Goal: Task Accomplishment & Management: Use online tool/utility

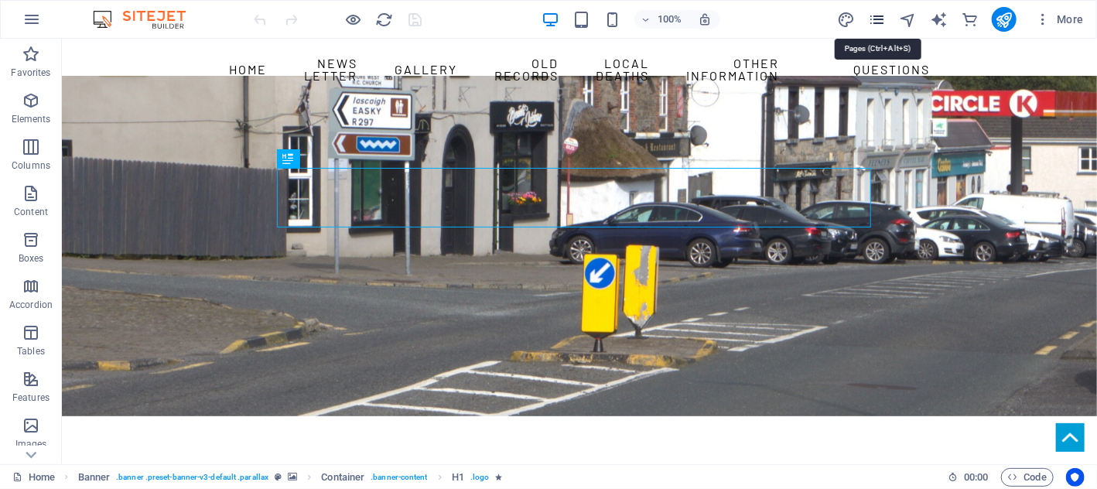
click at [884, 20] on icon "pages" at bounding box center [877, 20] width 18 height 18
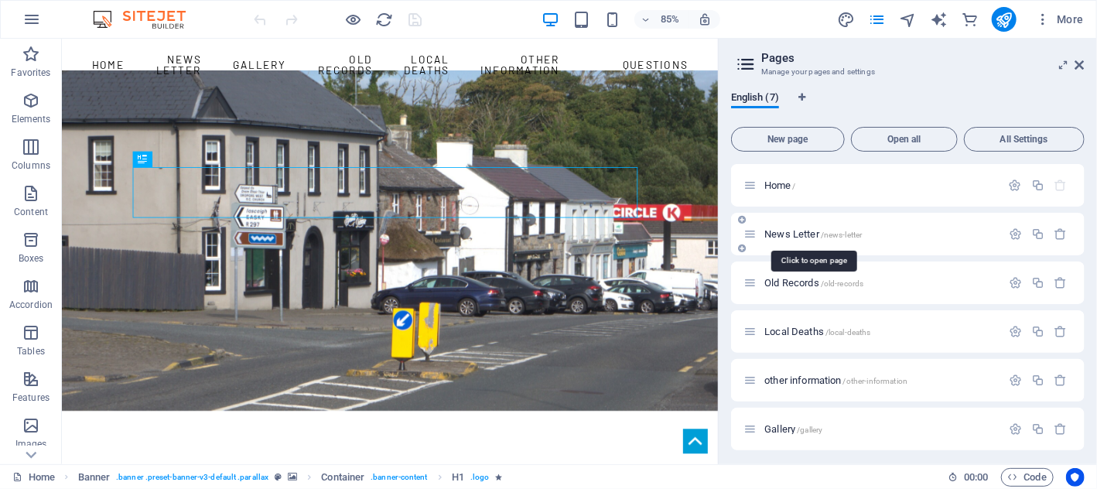
click at [802, 234] on span "News Letter /news-letter" at bounding box center [812, 234] width 97 height 12
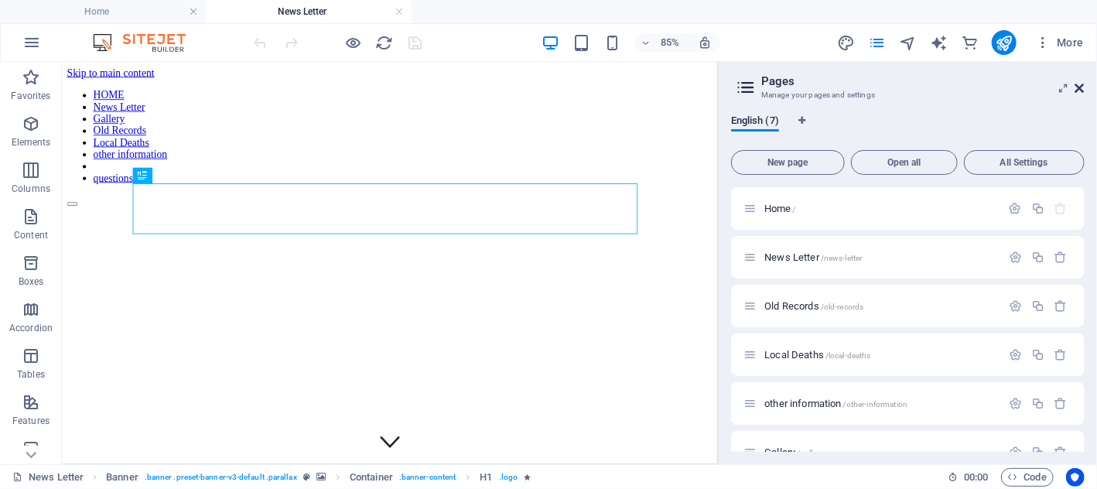
click at [1079, 86] on icon at bounding box center [1079, 88] width 9 height 12
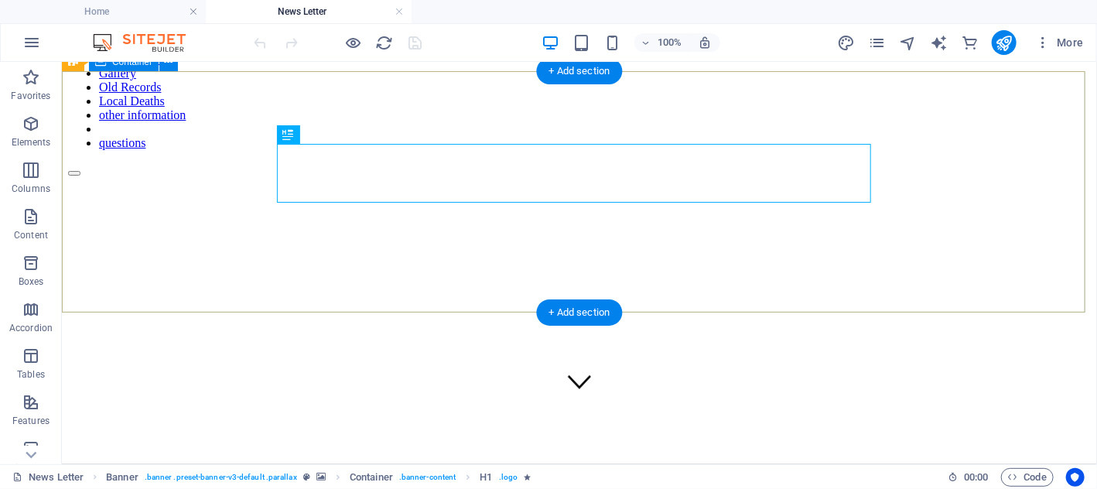
scroll to position [232, 0]
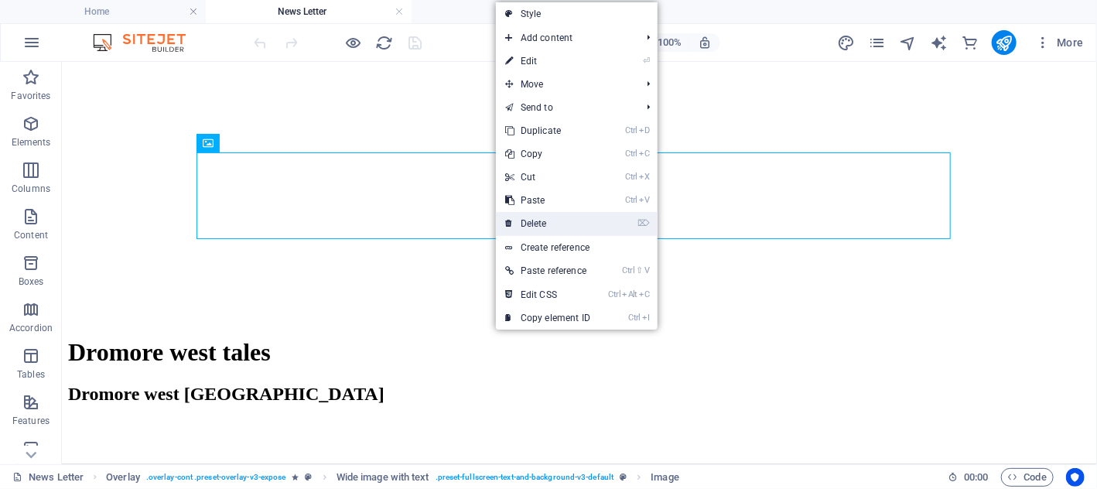
click at [541, 223] on link "⌦ Delete" at bounding box center [548, 223] width 104 height 23
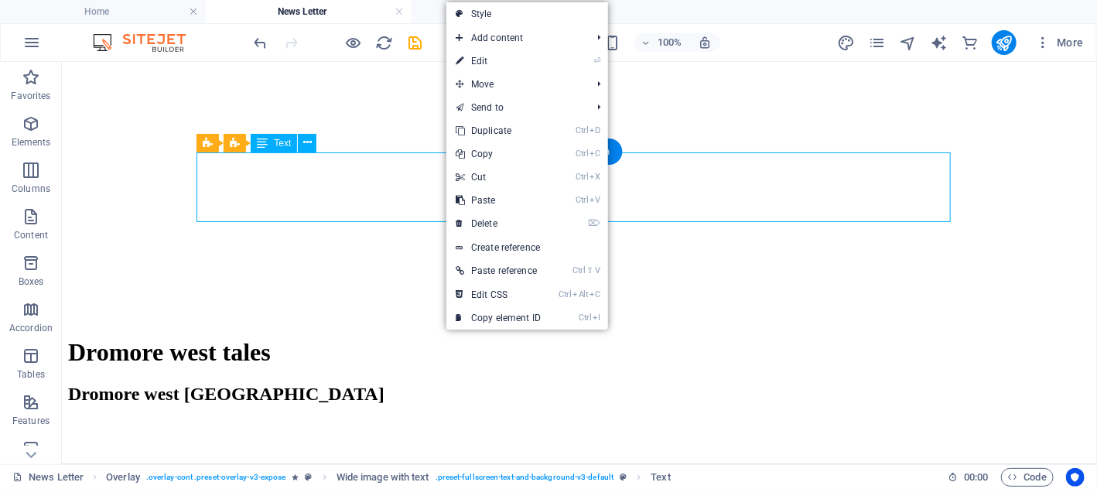
click at [432, 462] on div "NEWS LETTER" at bounding box center [578, 494] width 1022 height 65
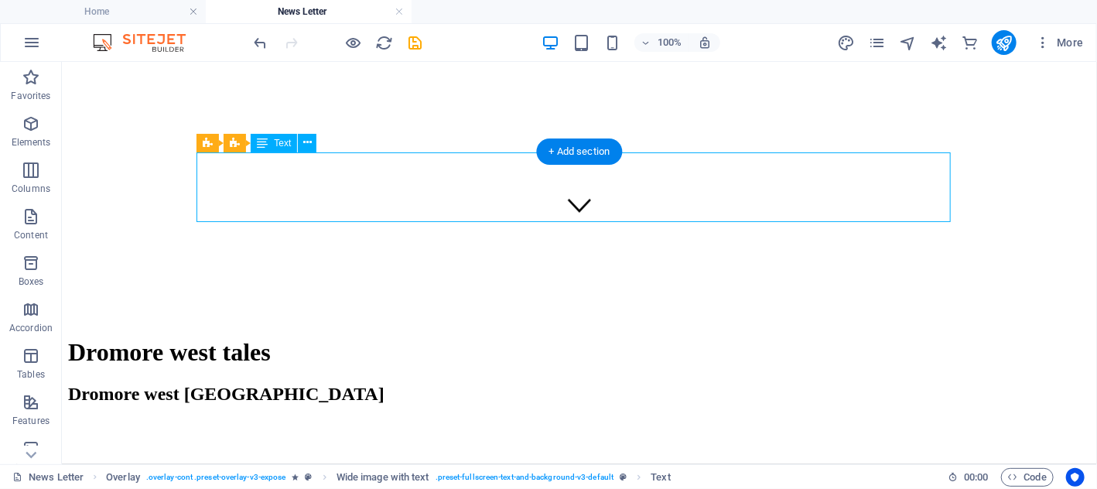
click at [432, 462] on div "NEWS LETTER" at bounding box center [578, 494] width 1022 height 65
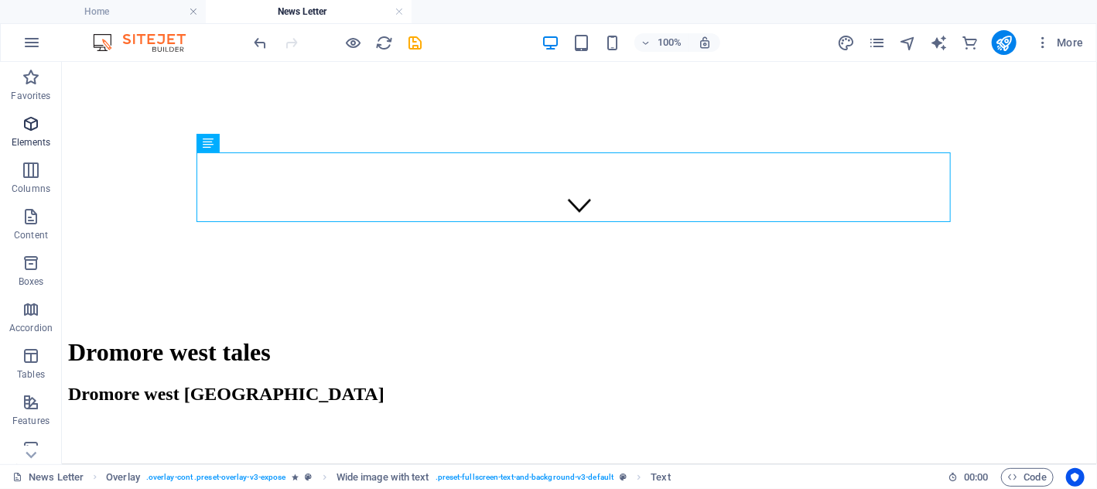
click at [31, 128] on icon "button" at bounding box center [31, 123] width 19 height 19
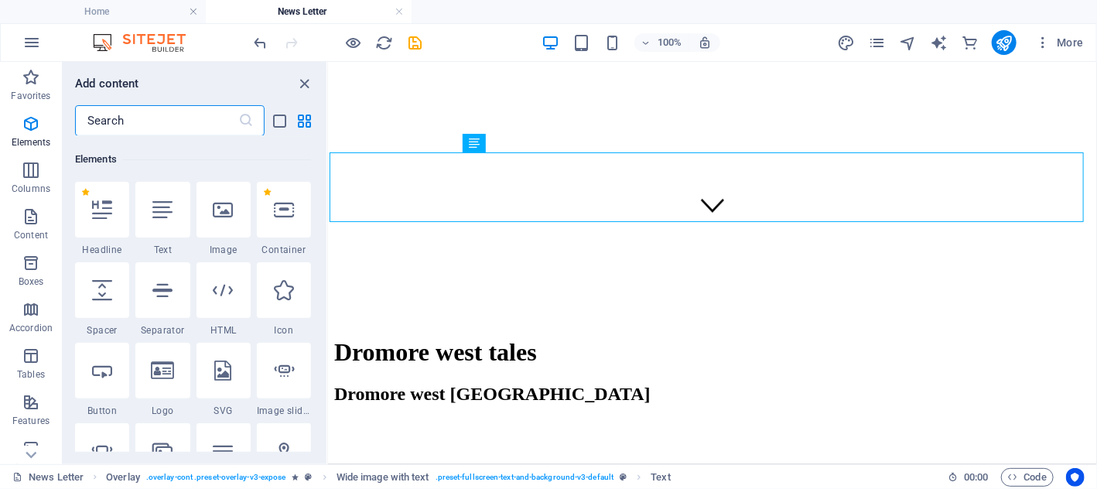
scroll to position [164, 0]
click at [223, 217] on icon at bounding box center [223, 209] width 20 height 20
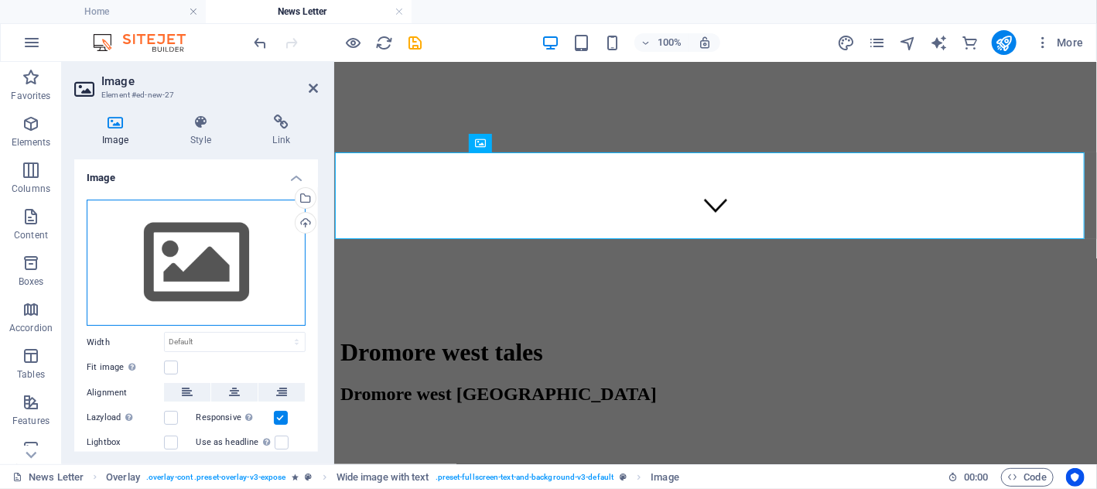
click at [196, 262] on div "Drag files here, click to choose files or select files from Files or our free s…" at bounding box center [196, 263] width 219 height 127
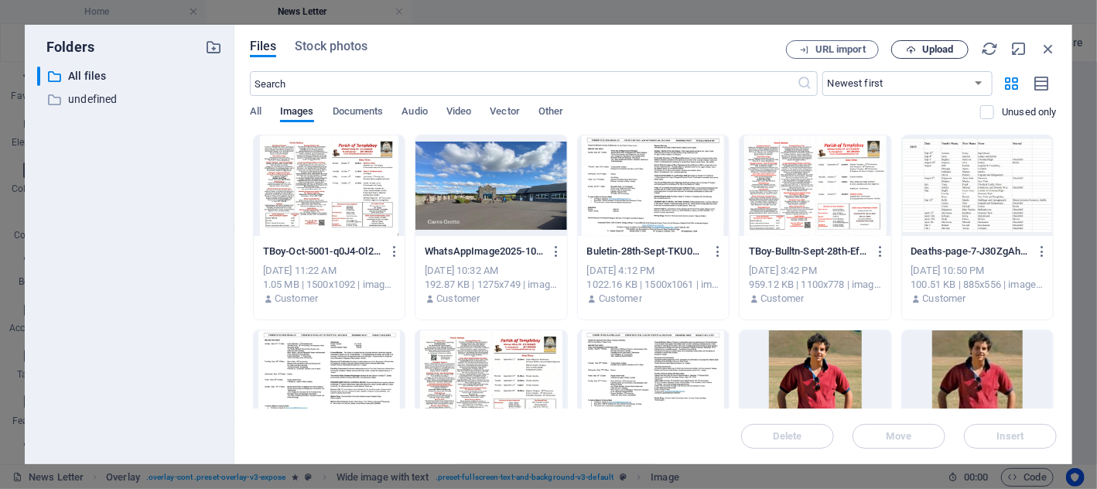
click at [933, 45] on span "Upload" at bounding box center [938, 49] width 32 height 9
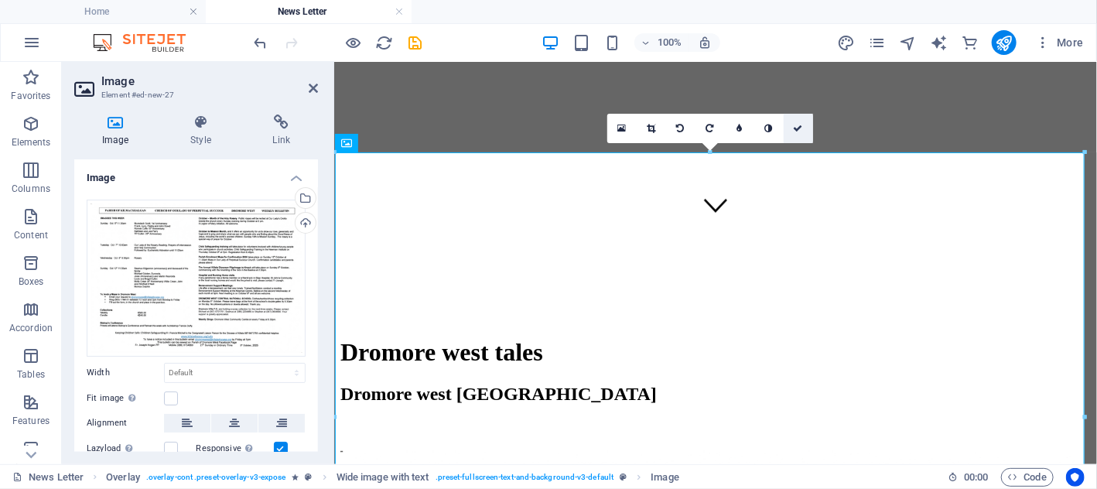
click at [795, 125] on icon at bounding box center [797, 128] width 9 height 9
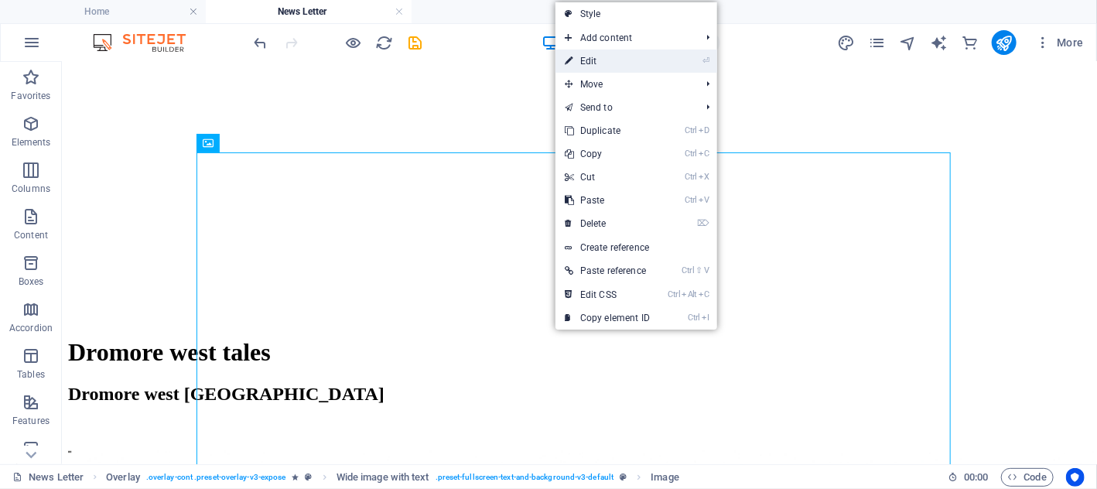
click at [593, 61] on link "⏎ Edit" at bounding box center [607, 60] width 104 height 23
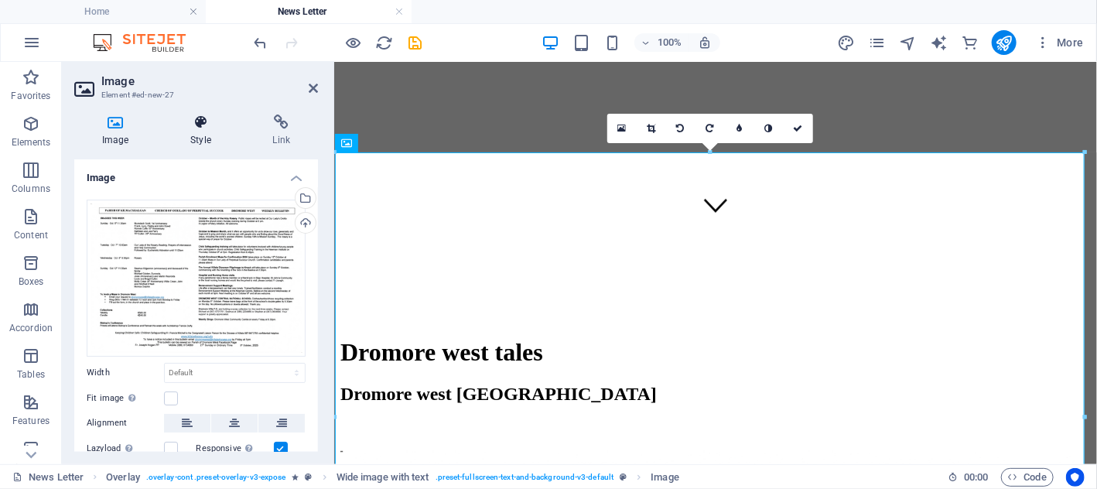
click at [197, 135] on h4 "Style" at bounding box center [203, 130] width 82 height 32
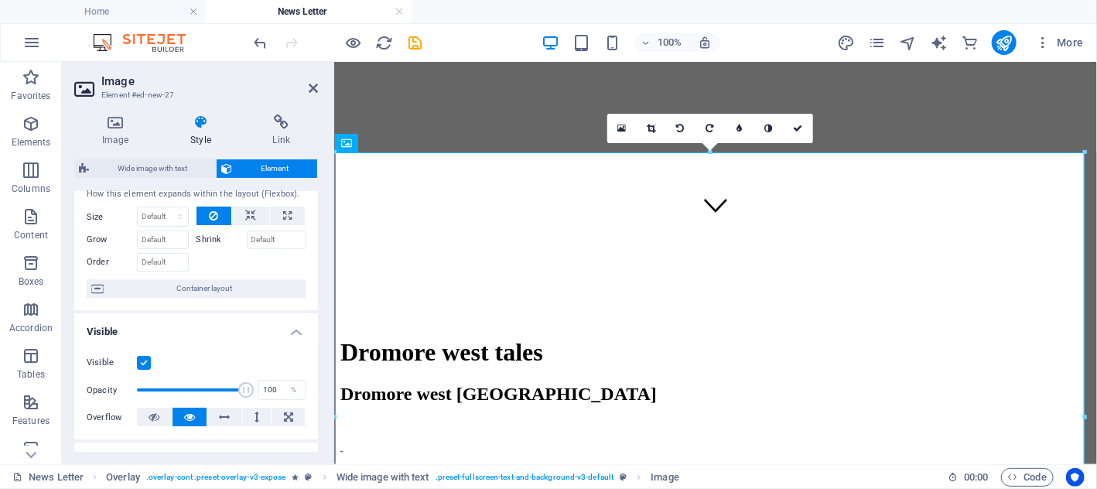
scroll to position [155, 0]
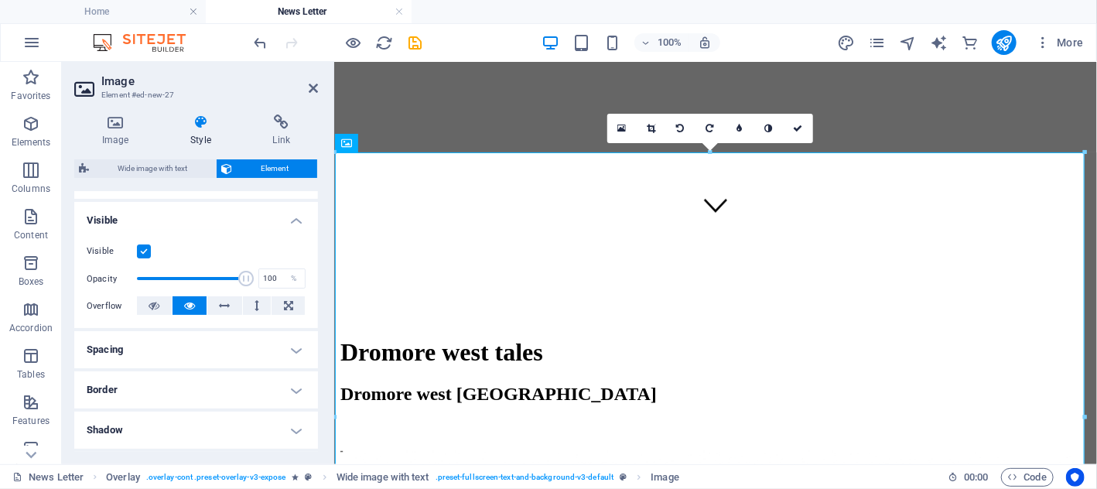
click at [196, 391] on h4 "Border" at bounding box center [196, 389] width 244 height 37
click at [199, 423] on span at bounding box center [202, 421] width 11 height 11
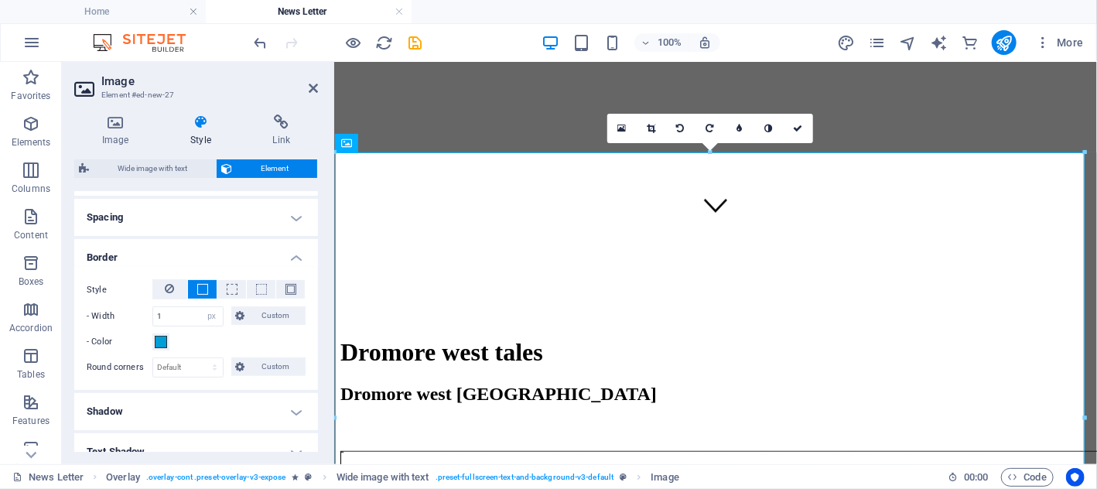
scroll to position [309, 0]
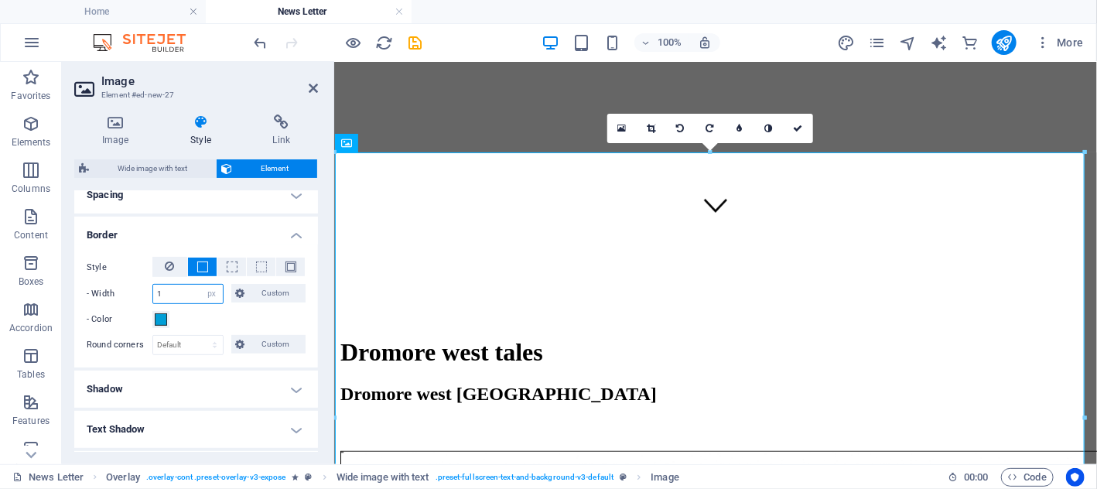
drag, startPoint x: 168, startPoint y: 290, endPoint x: 148, endPoint y: 290, distance: 19.3
click at [148, 290] on div "- Width 1 auto px rem % vh vw Custom Custom" at bounding box center [196, 294] width 219 height 20
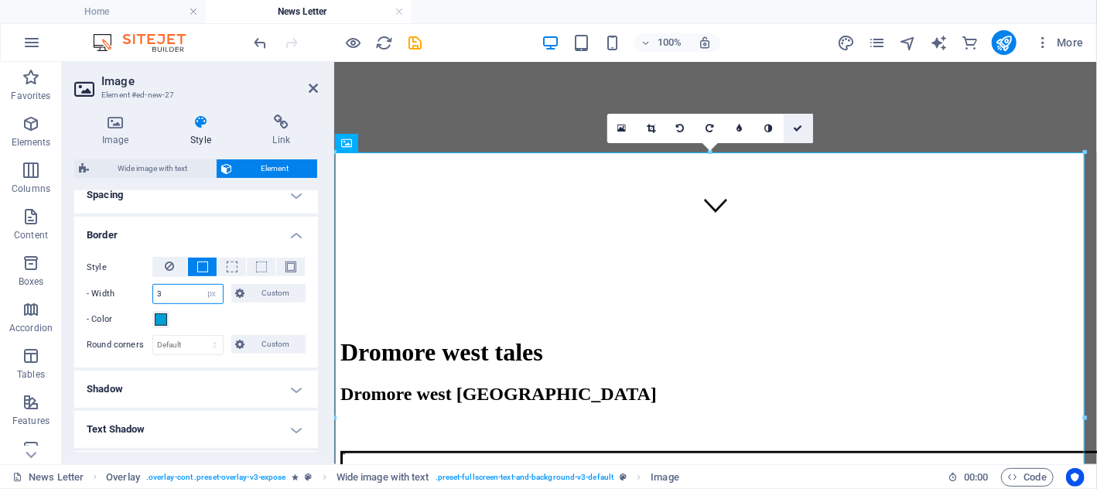
type input "3"
click at [796, 130] on icon at bounding box center [797, 128] width 9 height 9
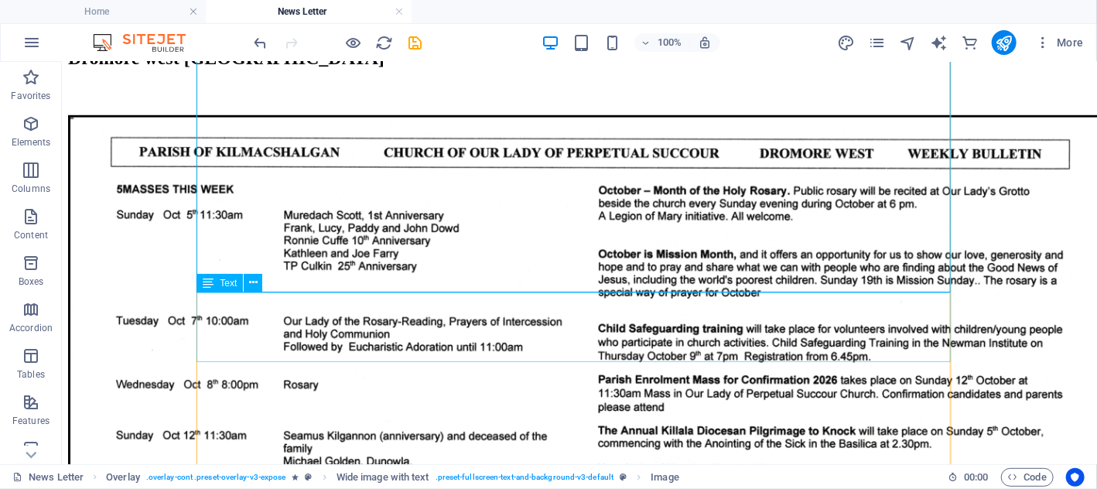
scroll to position [619, 0]
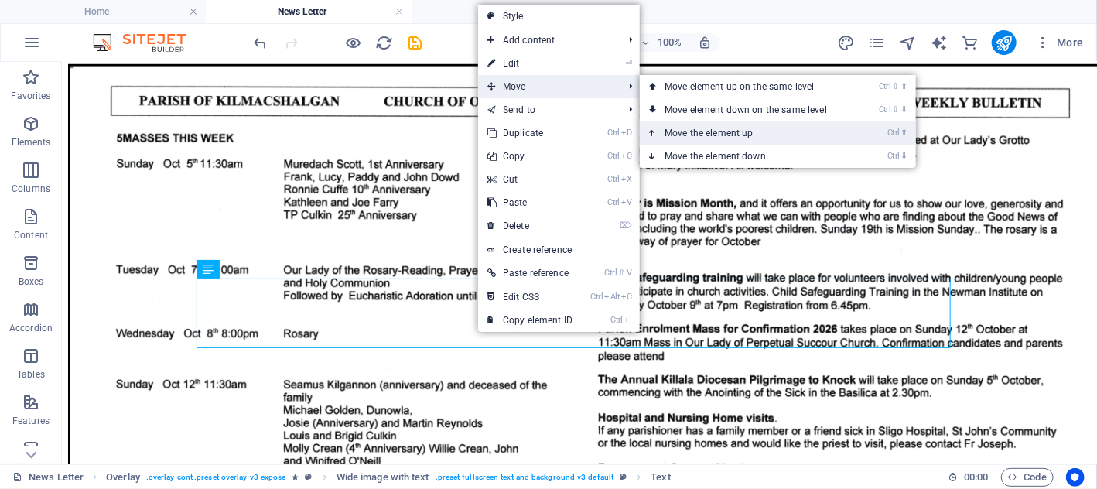
click at [715, 132] on link "Ctrl ⬆ Move the element up" at bounding box center [749, 132] width 218 height 23
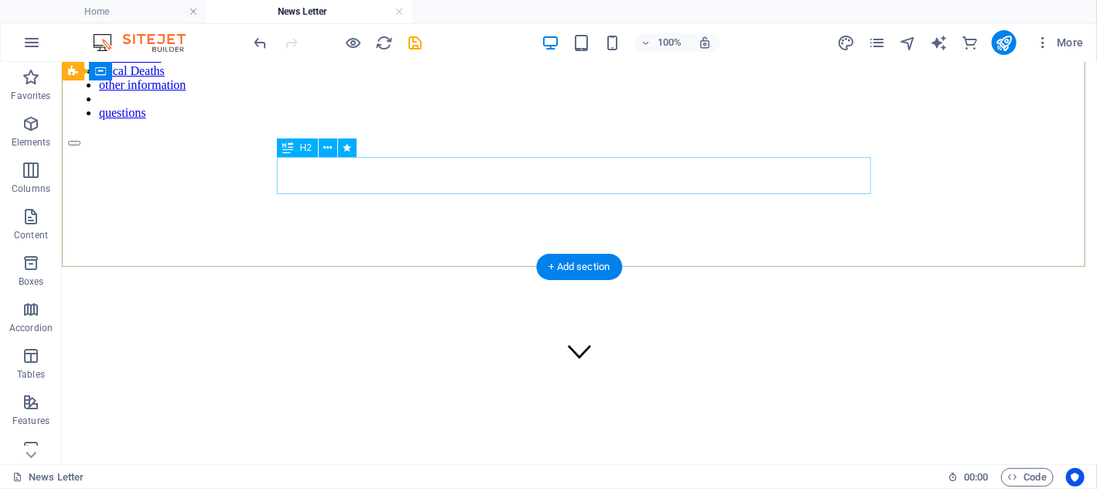
scroll to position [84, 0]
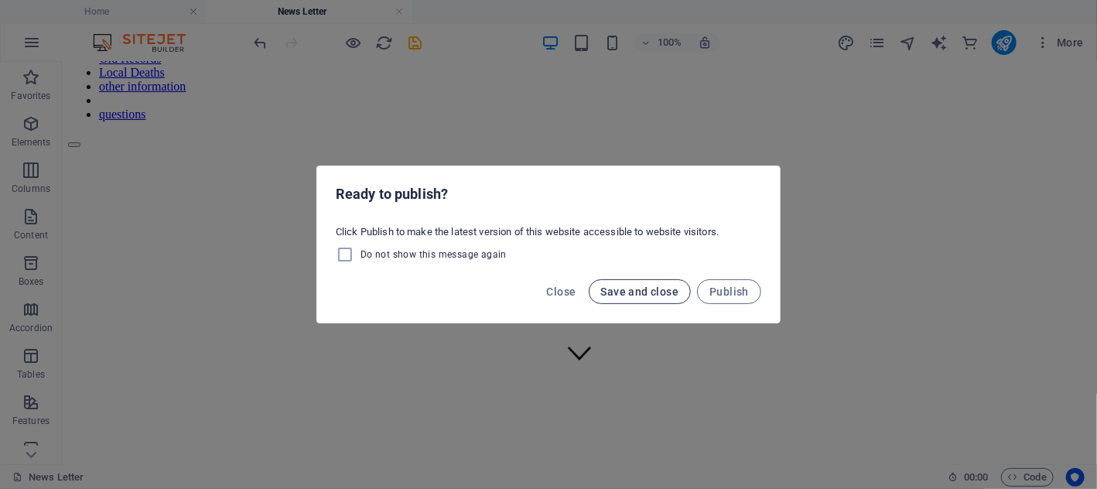
click at [653, 292] on span "Save and close" at bounding box center [640, 291] width 78 height 12
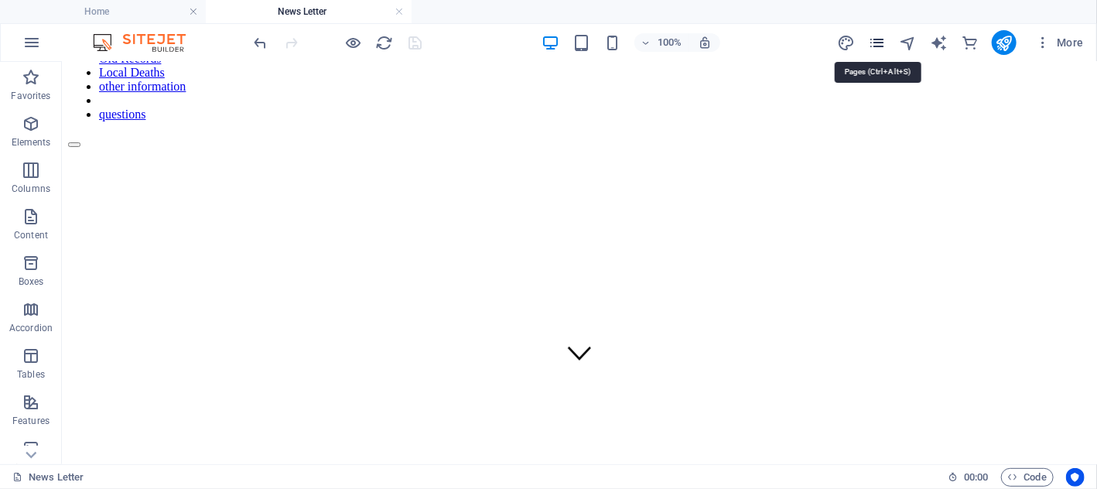
click at [880, 41] on icon "pages" at bounding box center [877, 43] width 18 height 18
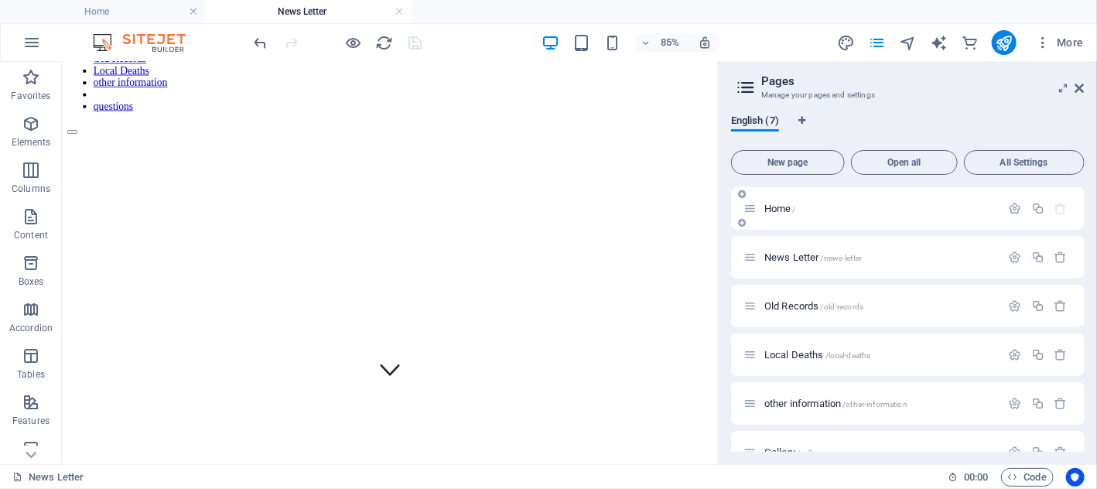
click at [769, 206] on span "Home /" at bounding box center [780, 209] width 32 height 12
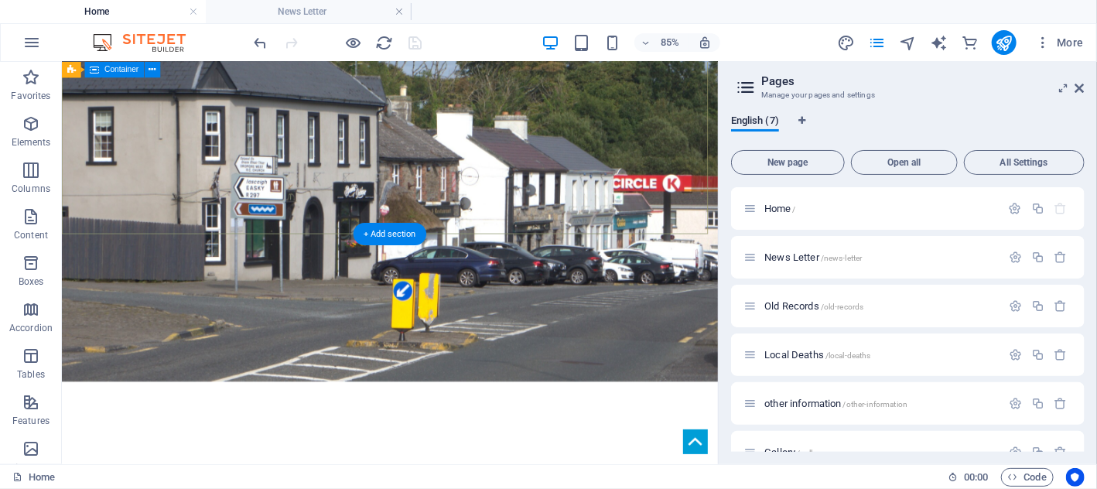
scroll to position [0, 0]
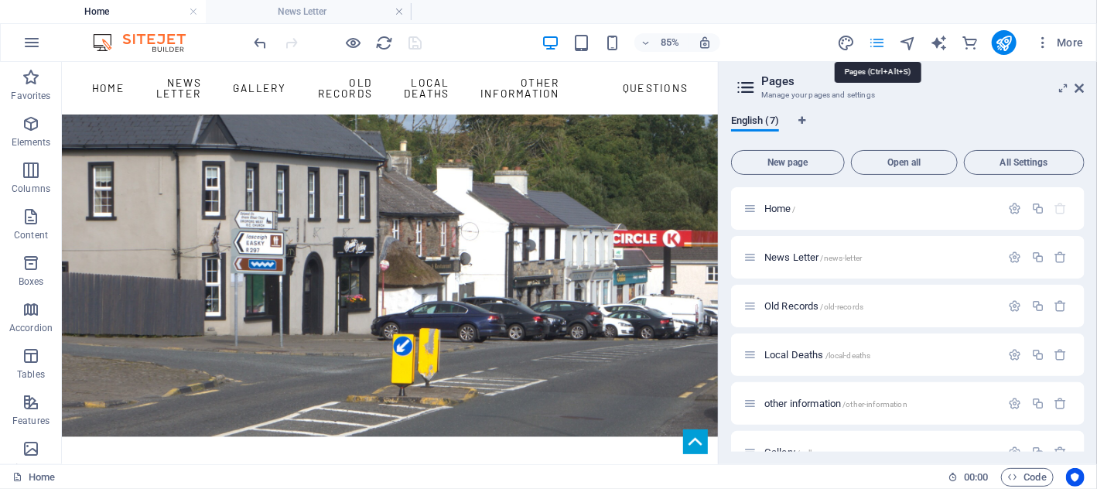
click at [876, 39] on icon "pages" at bounding box center [877, 43] width 18 height 18
click at [796, 355] on span "Local Deaths /local-deaths" at bounding box center [817, 355] width 106 height 12
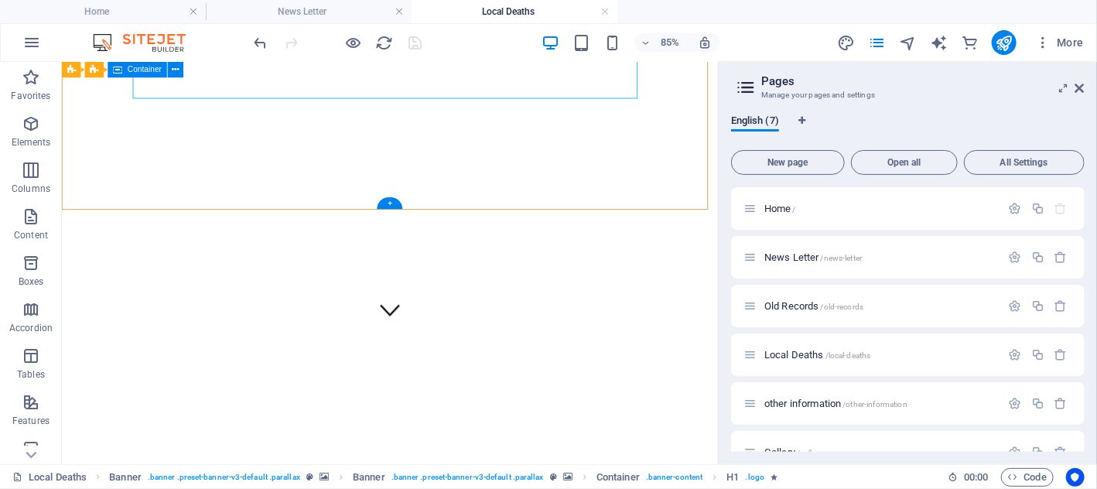
scroll to position [232, 0]
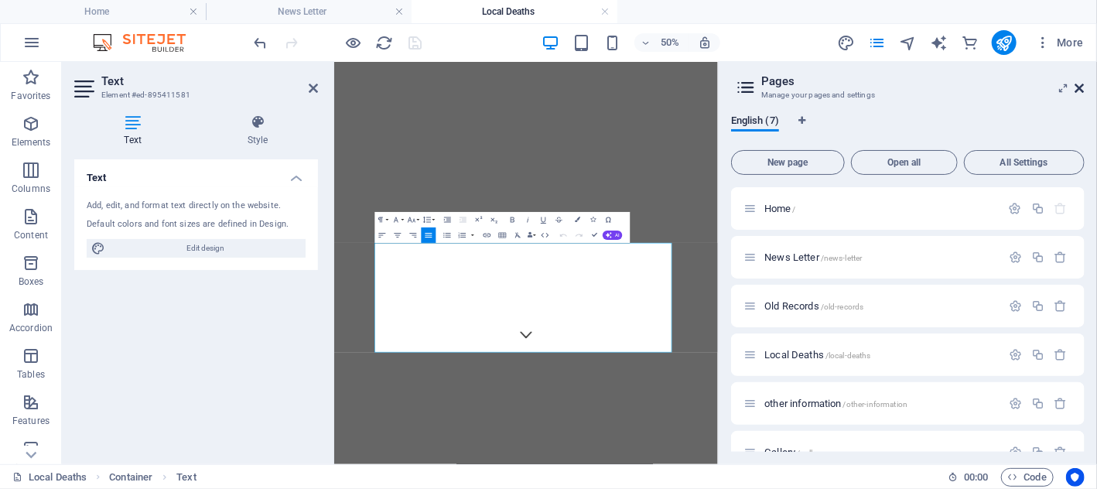
click at [1076, 84] on icon at bounding box center [1079, 88] width 9 height 12
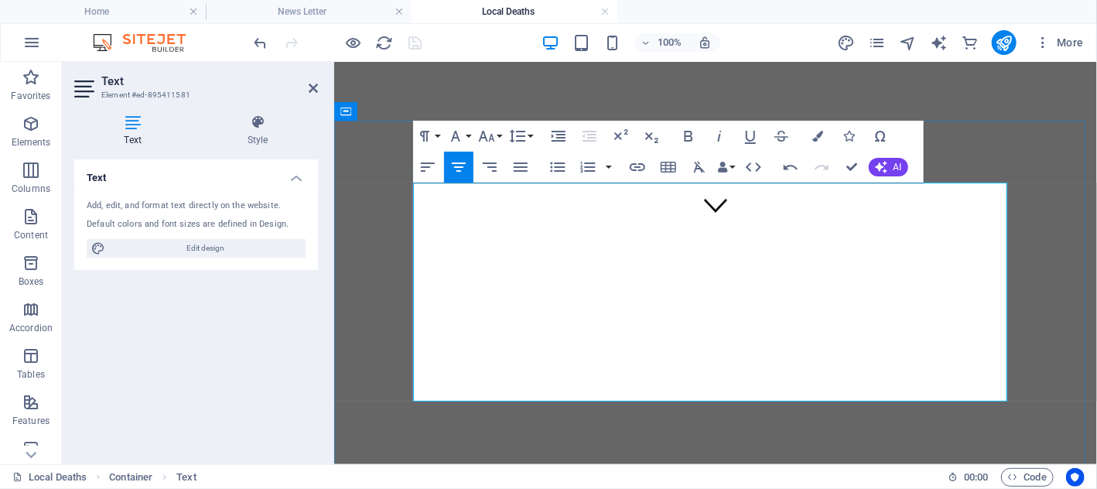
drag, startPoint x: 706, startPoint y: 255, endPoint x: 666, endPoint y: 255, distance: 40.2
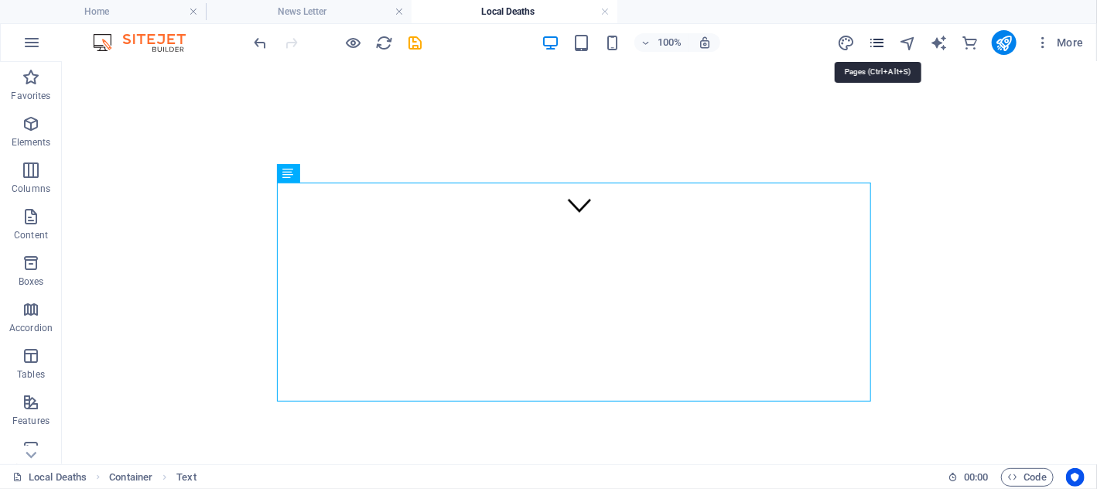
click at [877, 43] on icon "pages" at bounding box center [877, 43] width 18 height 18
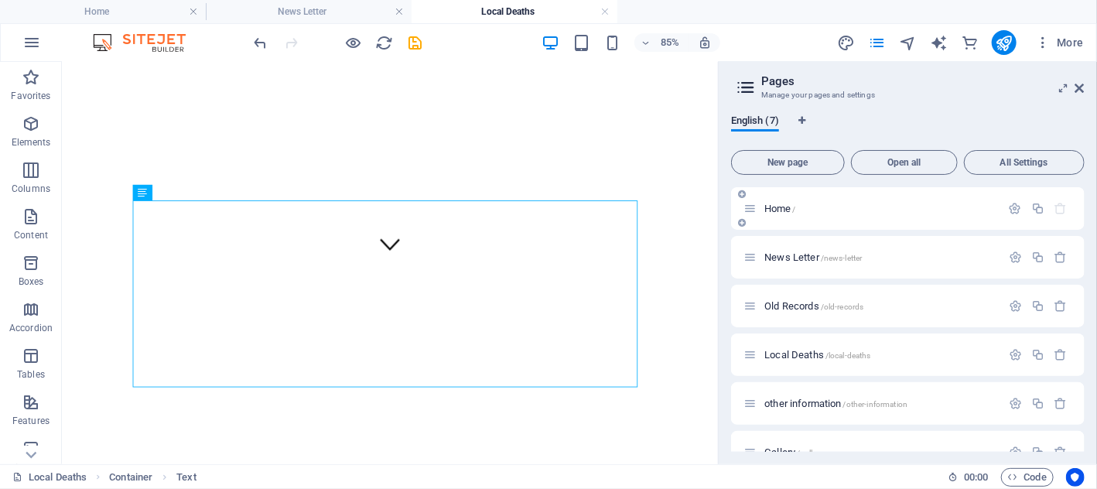
scroll to position [76, 0]
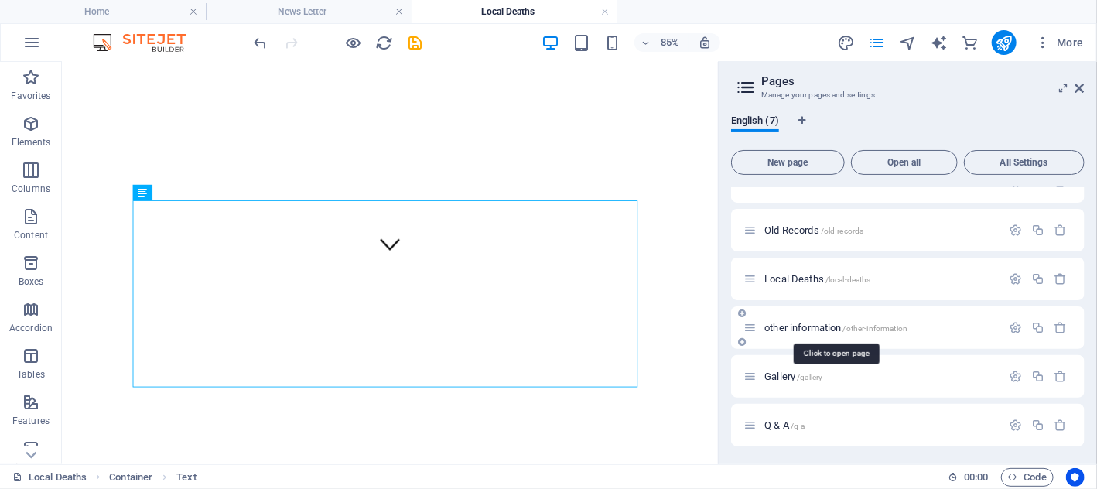
click at [810, 326] on span "other information /other-information" at bounding box center [835, 328] width 143 height 12
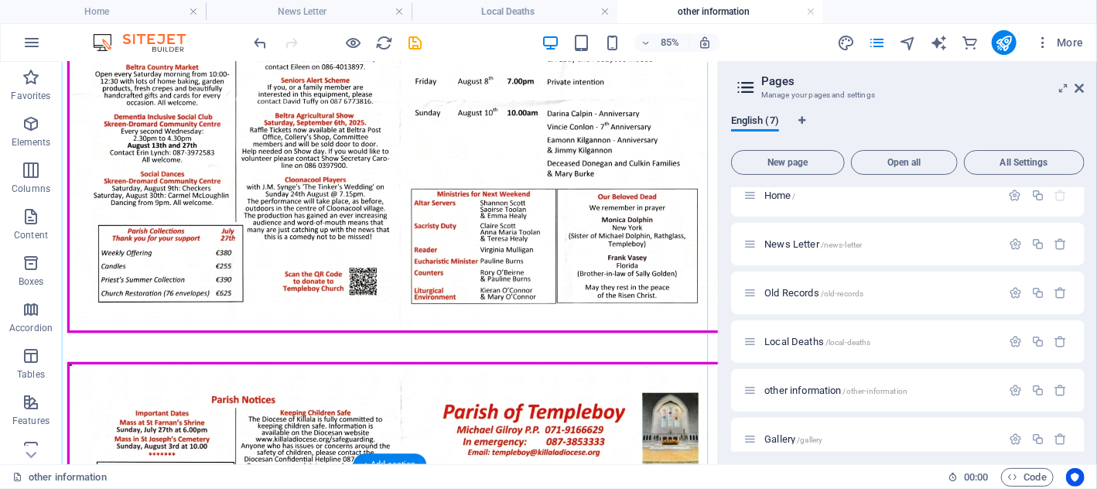
scroll to position [5221, 0]
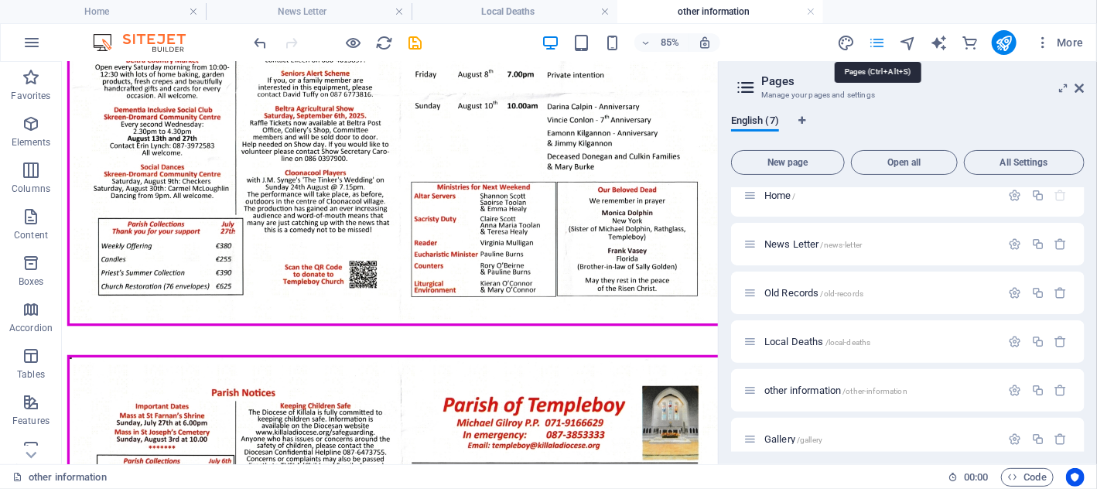
click at [875, 43] on icon "pages" at bounding box center [877, 43] width 18 height 18
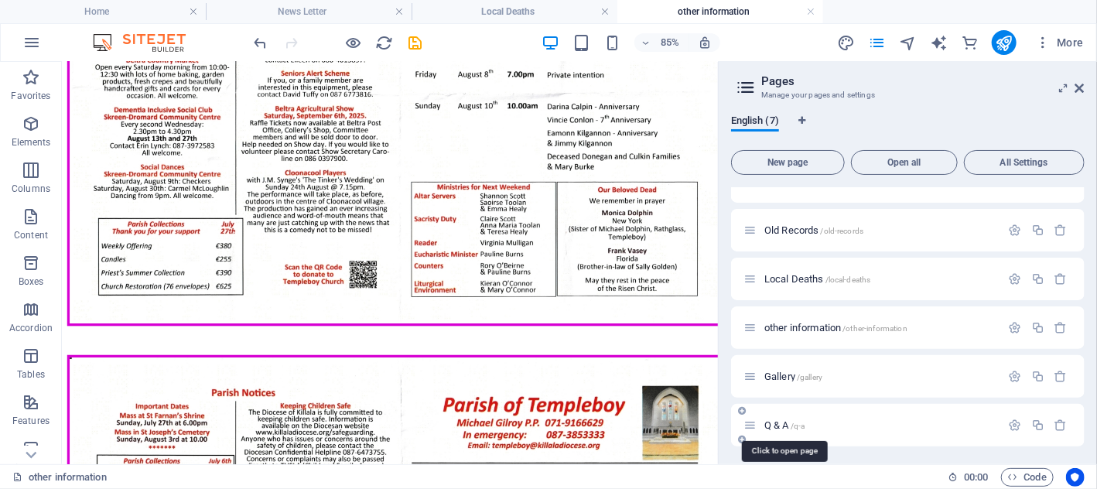
click at [788, 428] on span "Q & A /q-a" at bounding box center [784, 425] width 40 height 12
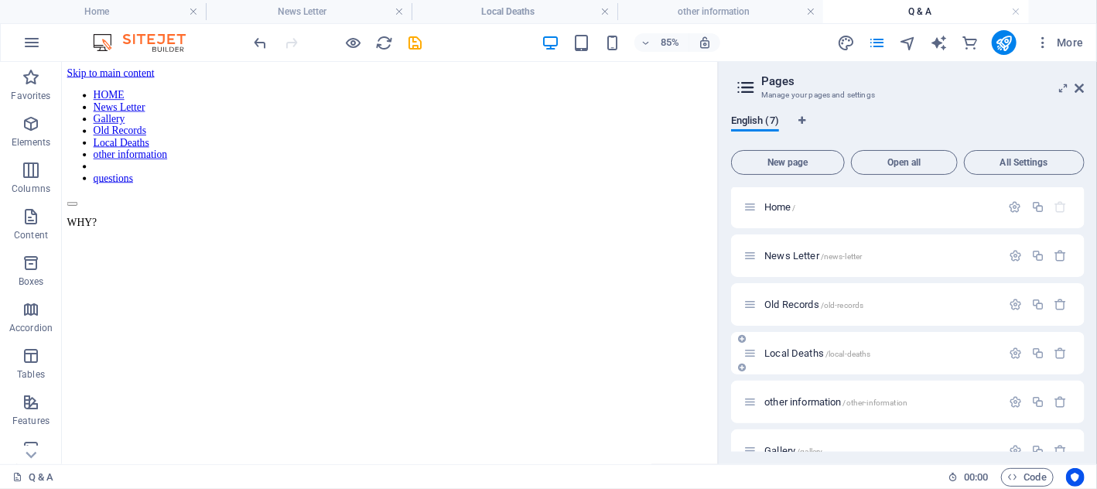
scroll to position [0, 0]
click at [878, 40] on icon "pages" at bounding box center [877, 43] width 18 height 18
click at [778, 210] on span "Home /" at bounding box center [780, 209] width 32 height 12
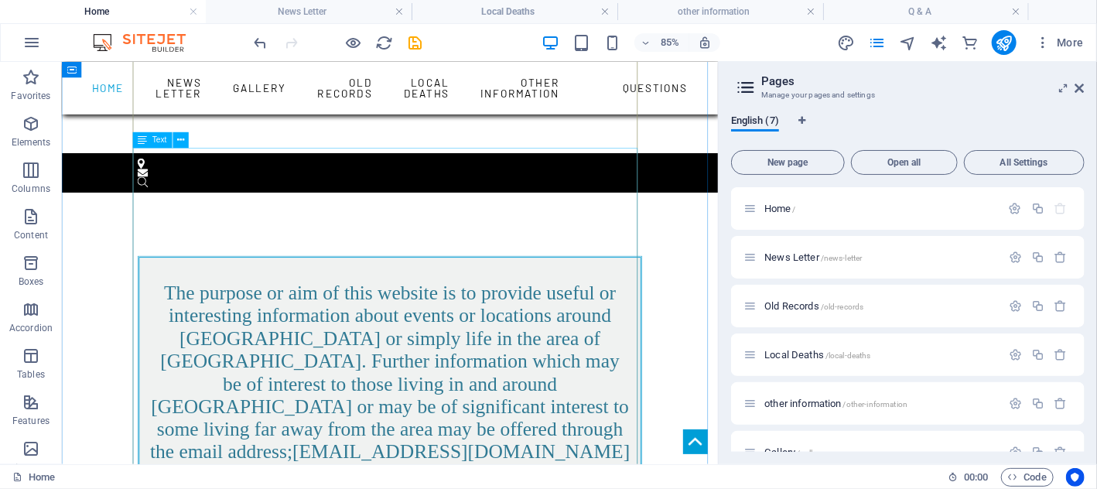
scroll to position [619, 0]
